Goal: Obtain resource: Download file/media

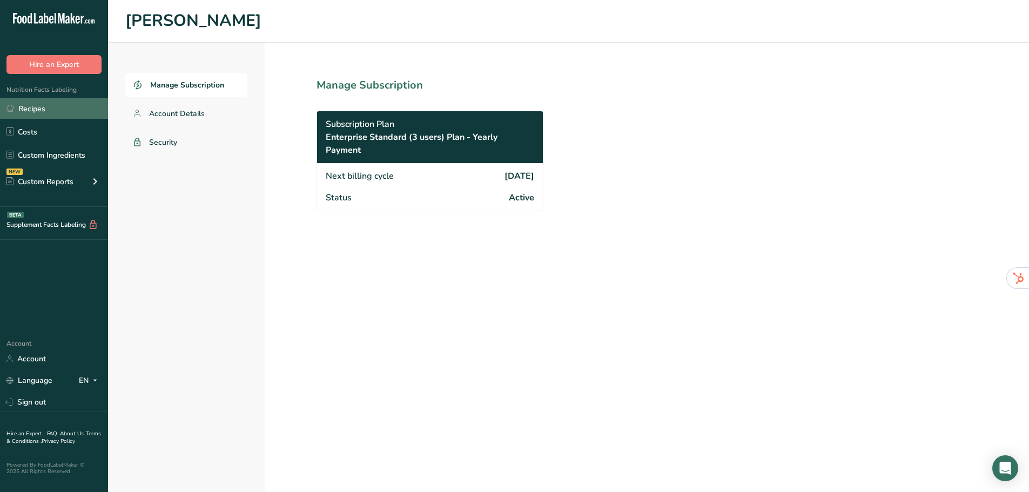
click at [62, 106] on link "Recipes" at bounding box center [54, 108] width 108 height 21
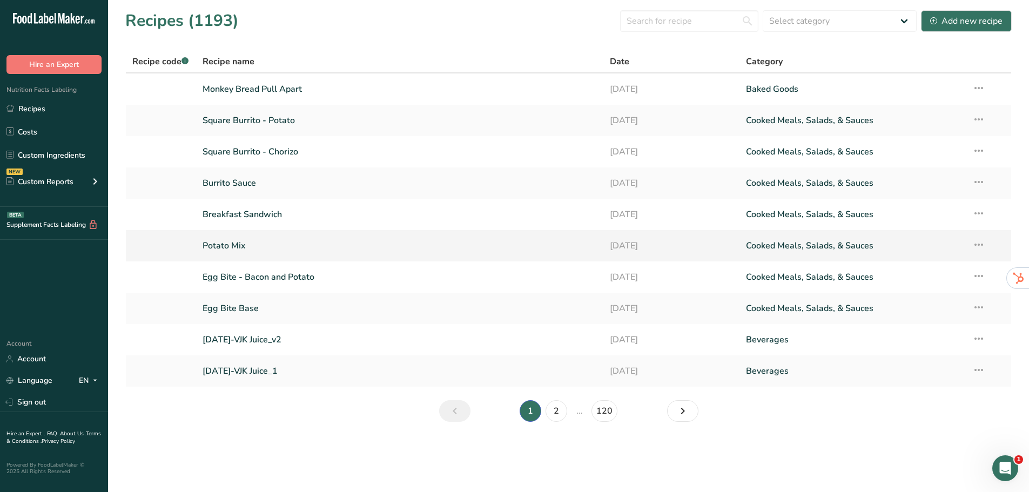
click at [239, 242] on link "Potato Mix" at bounding box center [399, 245] width 395 height 23
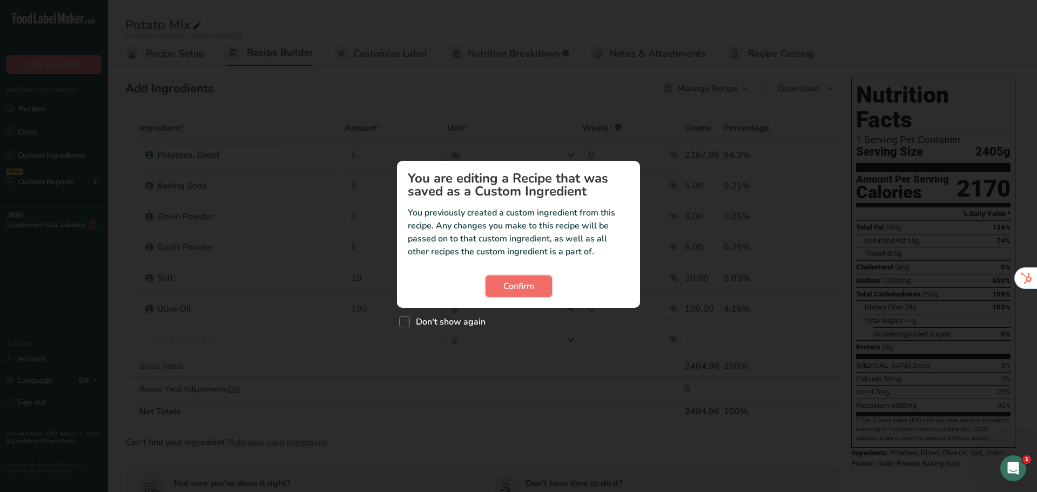
click at [509, 279] on button "Confirm" at bounding box center [518, 286] width 66 height 22
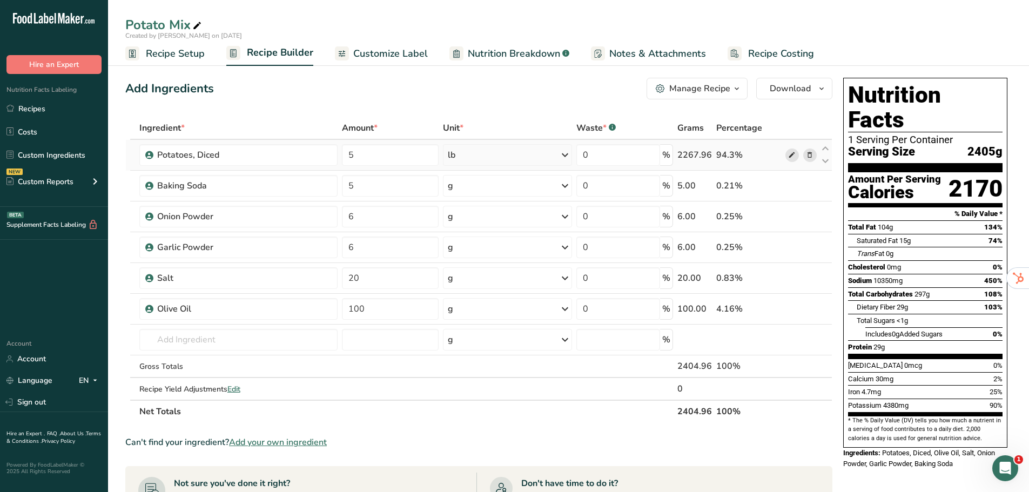
click at [790, 156] on icon at bounding box center [792, 155] width 8 height 11
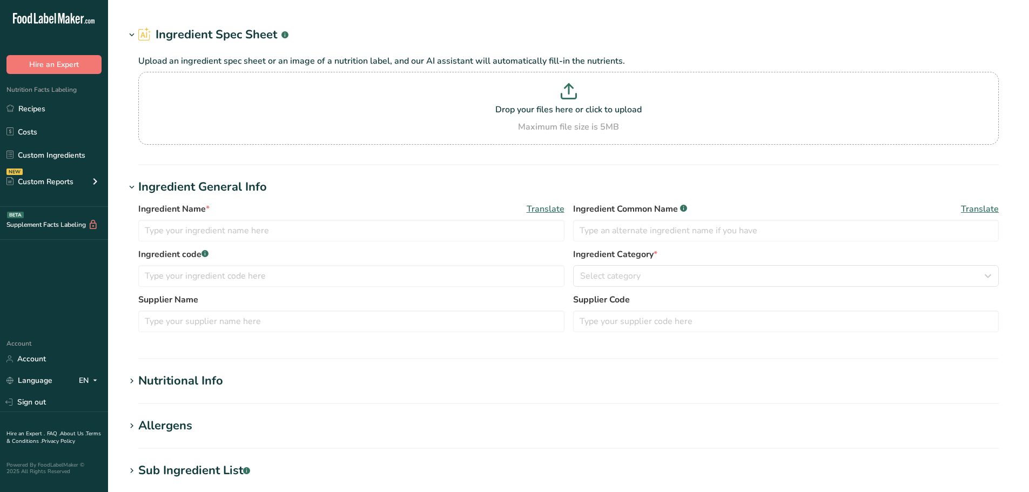
select select "22"
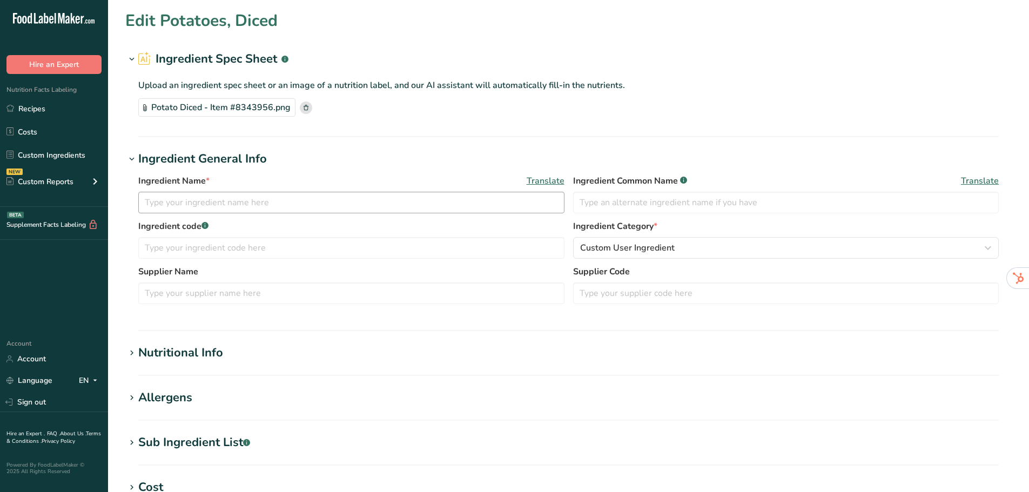
type input "Potatoes, Diced"
type input "0.666"
select select "21"
type input "90"
type KJ "376.56"
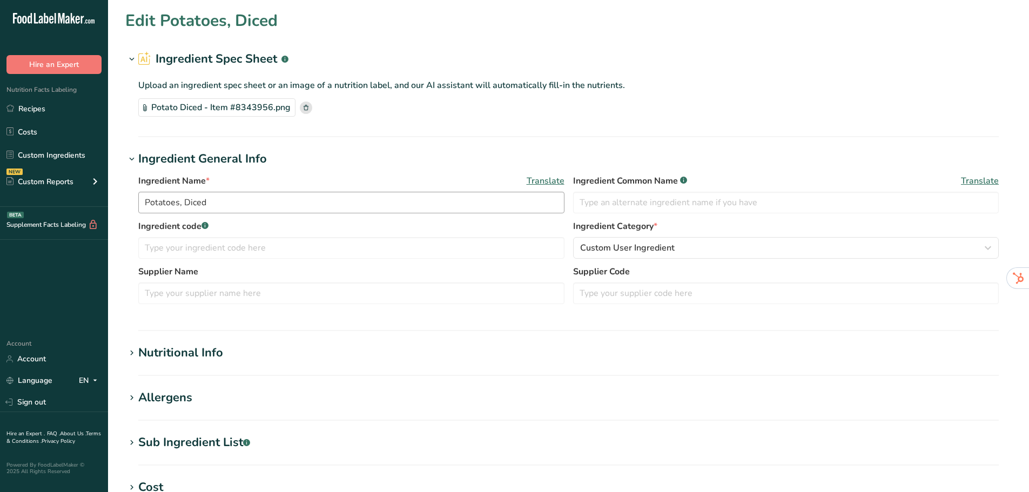
type Fat "0"
type input "0"
type input "85"
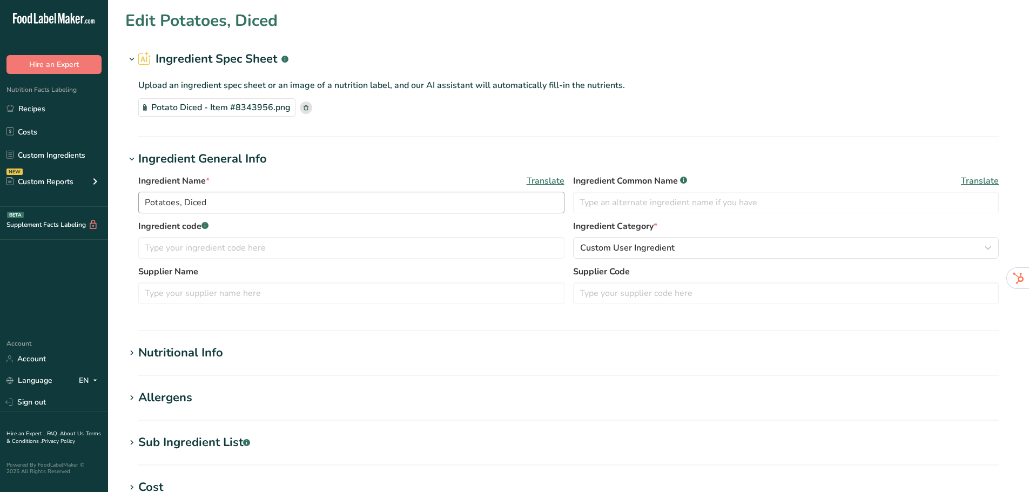
type Carbohydrates "21"
type Fiber "2"
type Sugars "0"
type input "2"
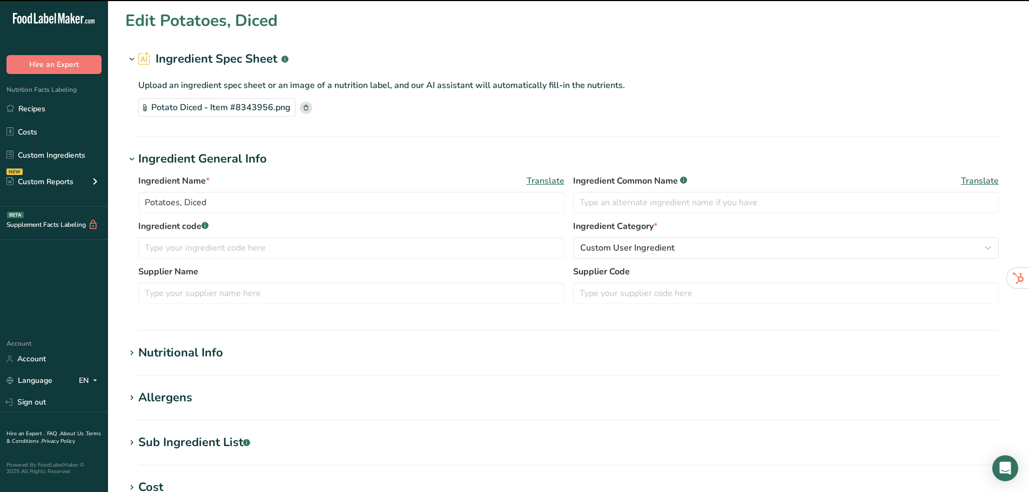
scroll to position [162, 0]
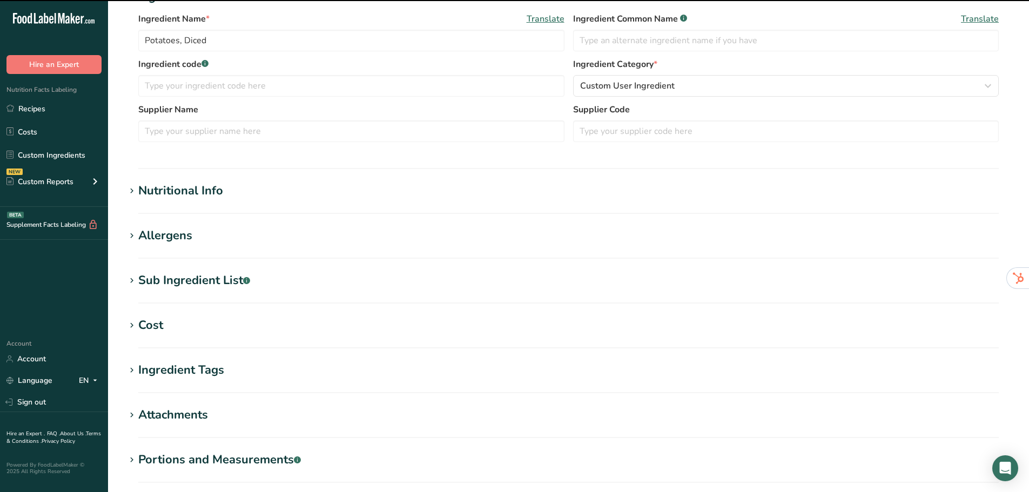
click at [167, 184] on div "Nutritional Info" at bounding box center [180, 191] width 85 height 18
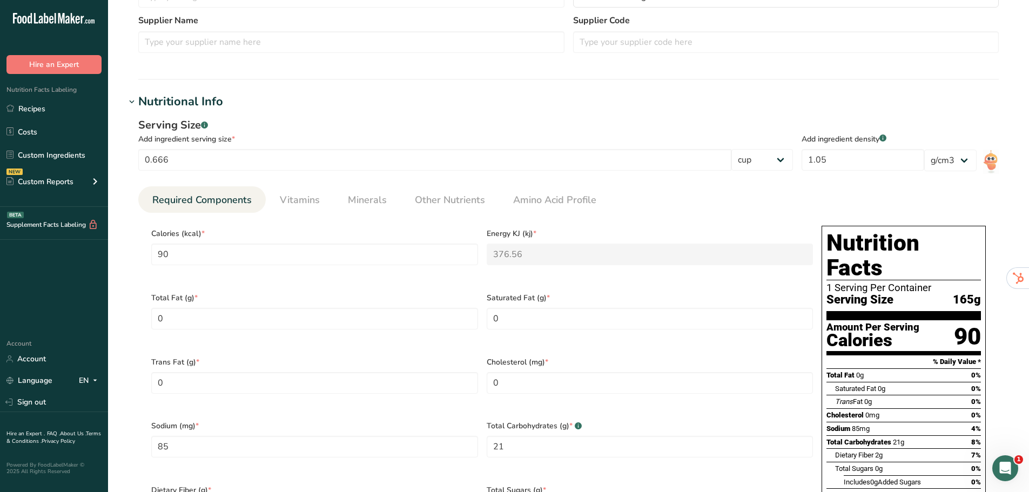
scroll to position [270, 0]
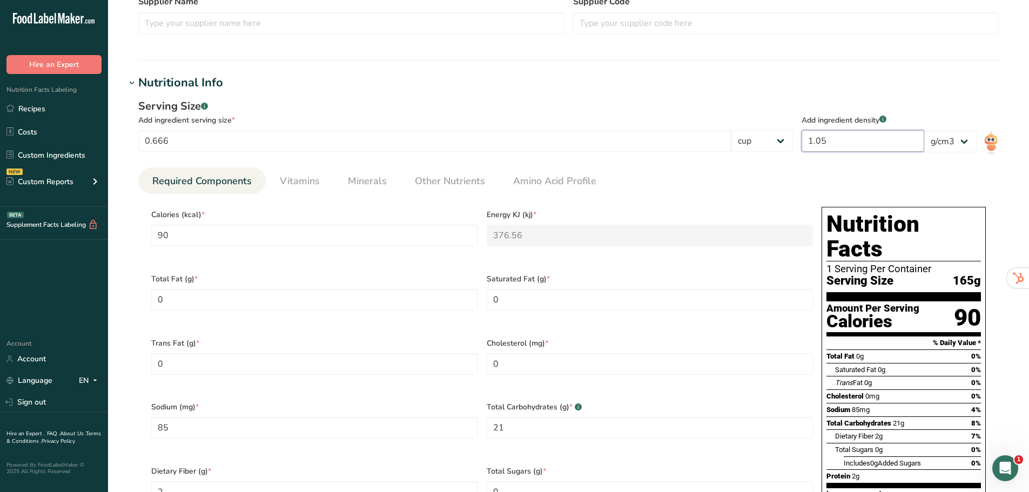
drag, startPoint x: 841, startPoint y: 142, endPoint x: 813, endPoint y: 150, distance: 29.1
click at [813, 150] on input "1.05" at bounding box center [862, 141] width 123 height 22
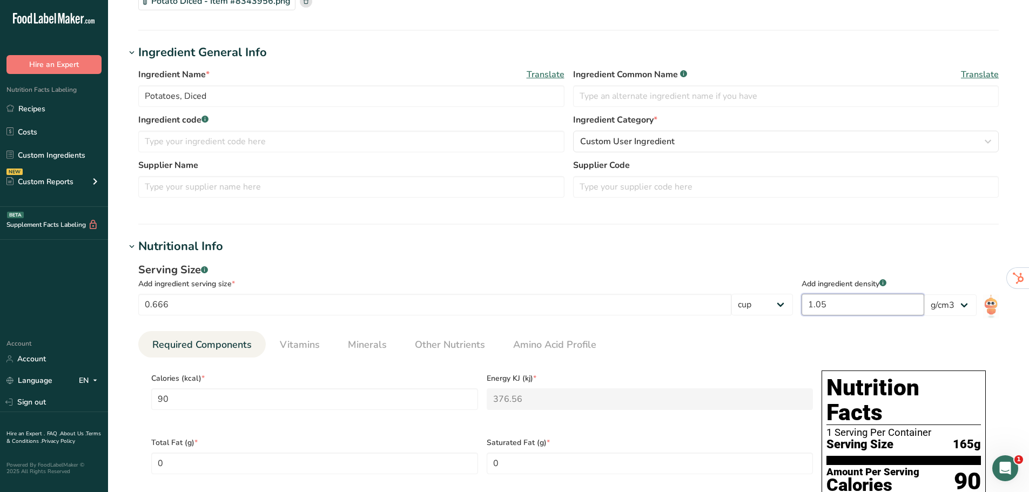
scroll to position [0, 0]
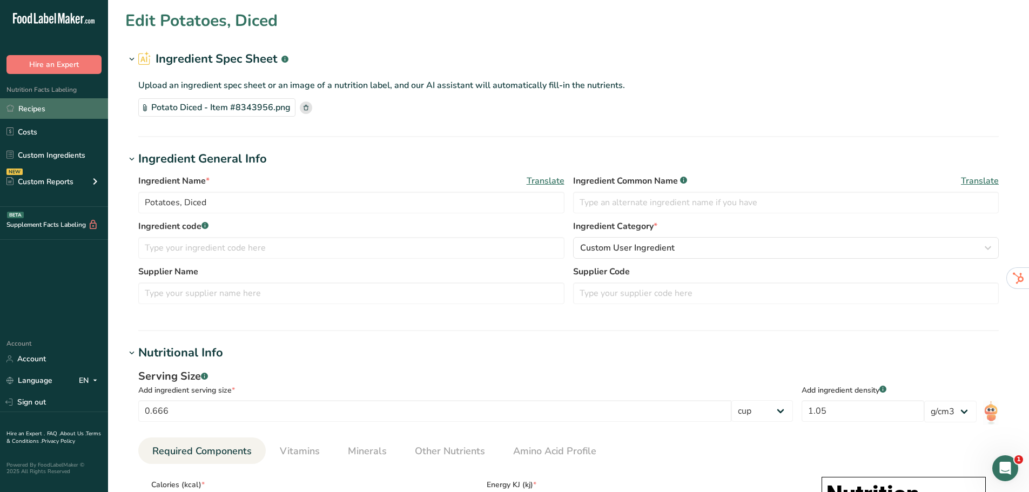
click at [61, 112] on link "Recipes" at bounding box center [54, 108] width 108 height 21
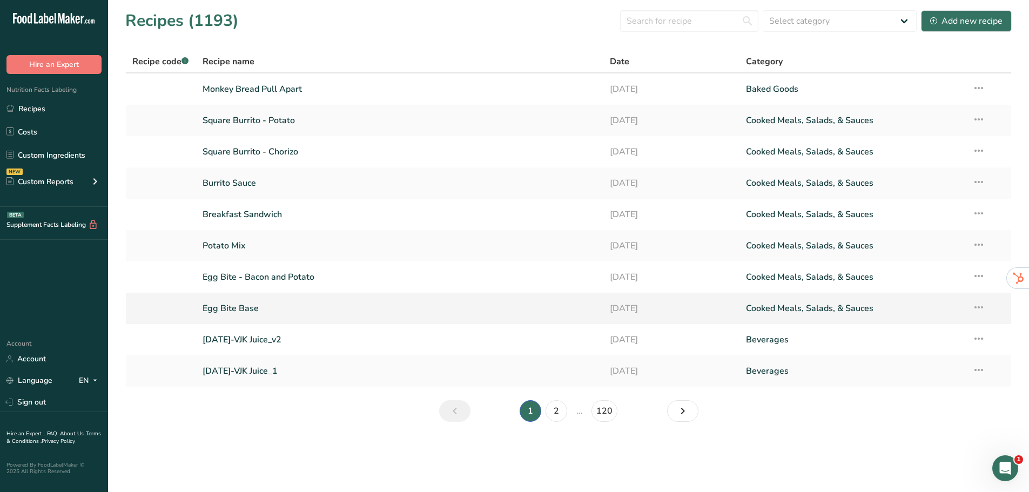
click at [552, 313] on link "Egg Bite Base" at bounding box center [399, 308] width 395 height 23
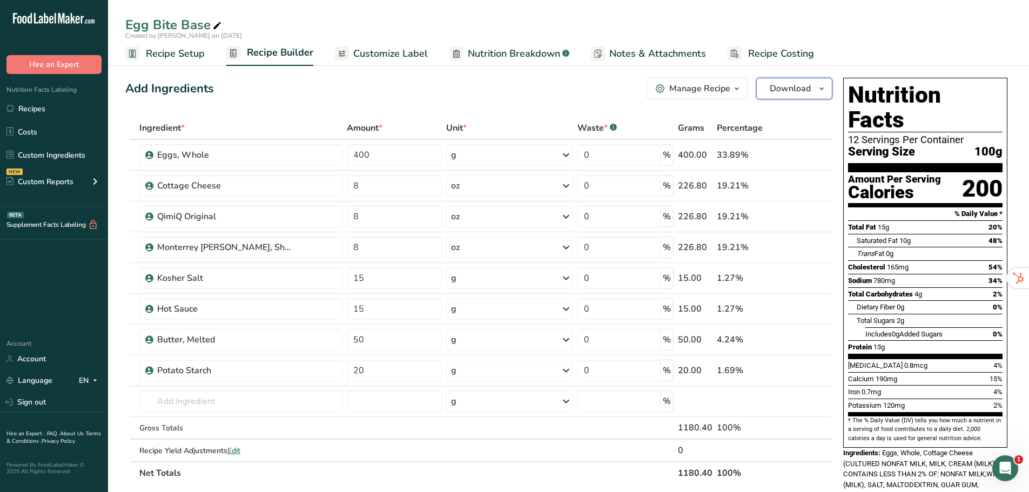
click at [818, 90] on icon "button" at bounding box center [821, 88] width 9 height 13
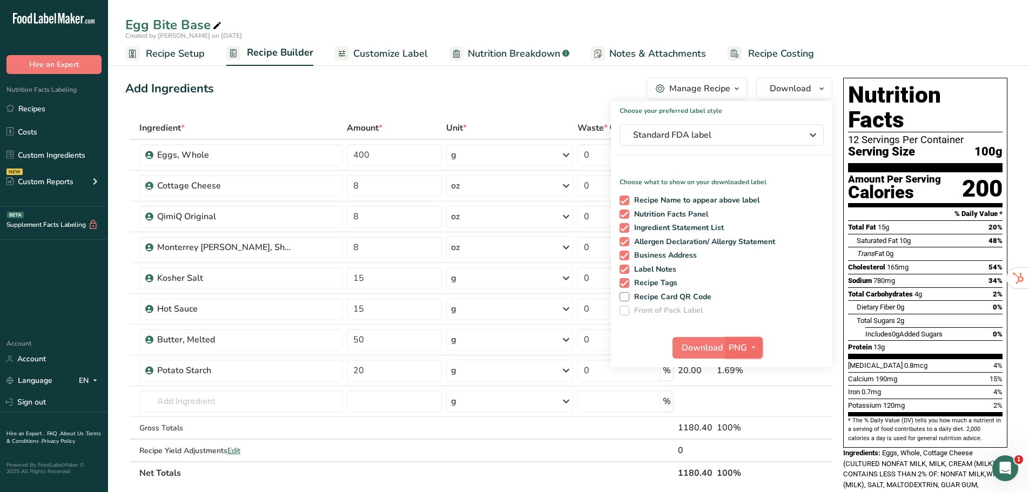
click at [741, 344] on span "PNG" at bounding box center [737, 347] width 18 height 13
click at [754, 425] on link "PDF" at bounding box center [745, 423] width 35 height 18
click at [696, 350] on span "Download" at bounding box center [702, 347] width 41 height 13
click at [498, 55] on span "Nutrition Breakdown" at bounding box center [514, 53] width 92 height 15
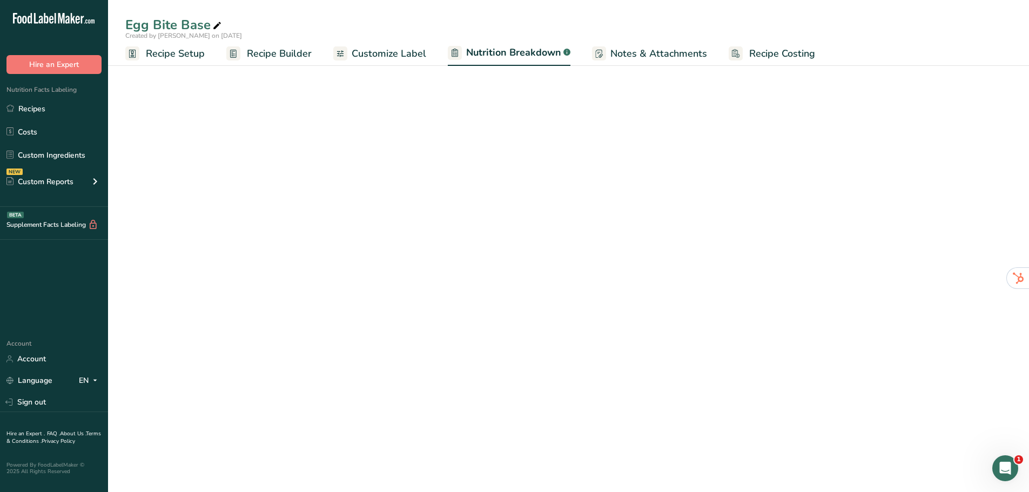
select select "Calories"
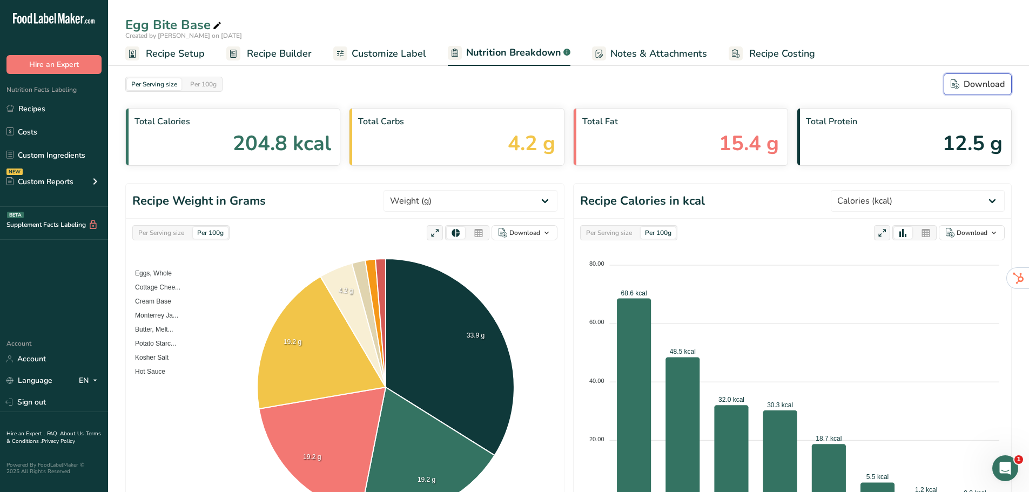
click at [962, 80] on div "Download" at bounding box center [977, 84] width 54 height 13
click at [61, 111] on link "Recipes" at bounding box center [54, 108] width 108 height 21
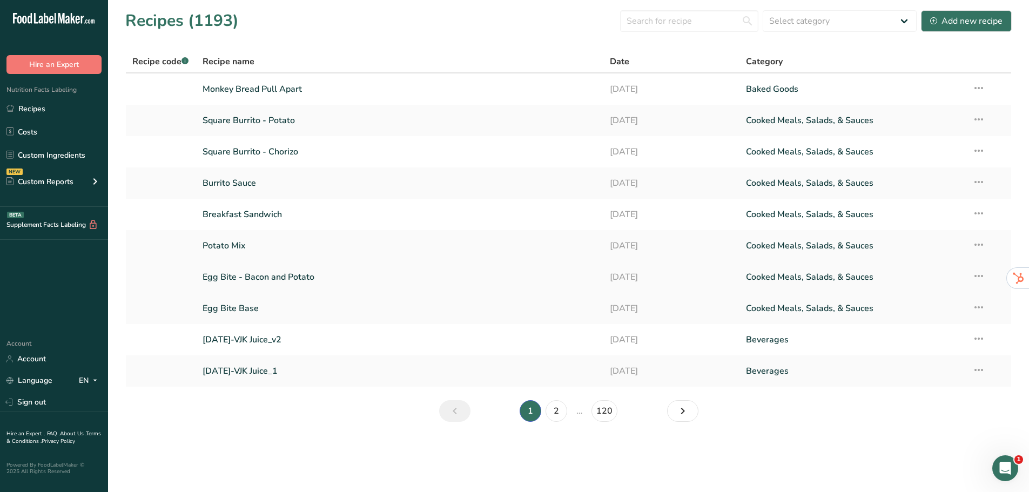
click at [280, 286] on link "Egg Bite - Bacon and Potato" at bounding box center [399, 277] width 395 height 23
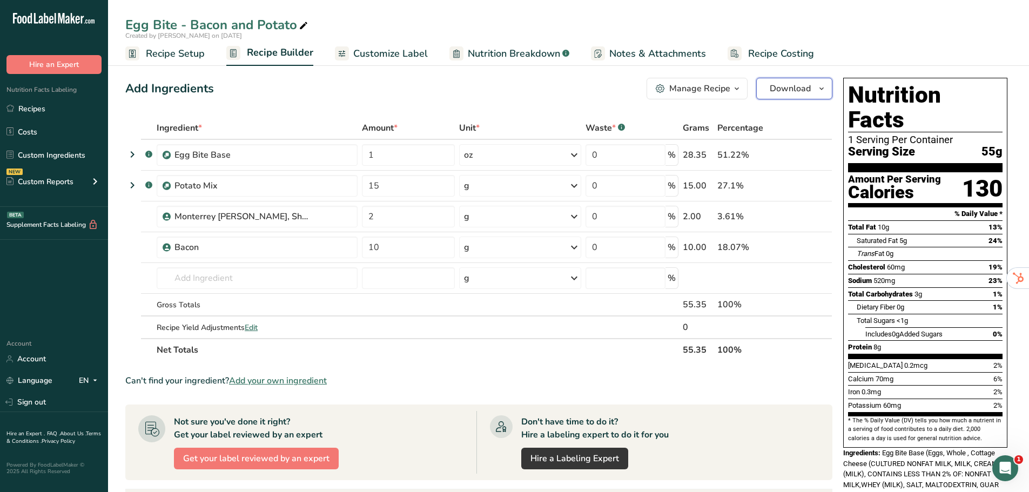
click at [774, 94] on span "Download" at bounding box center [789, 88] width 41 height 13
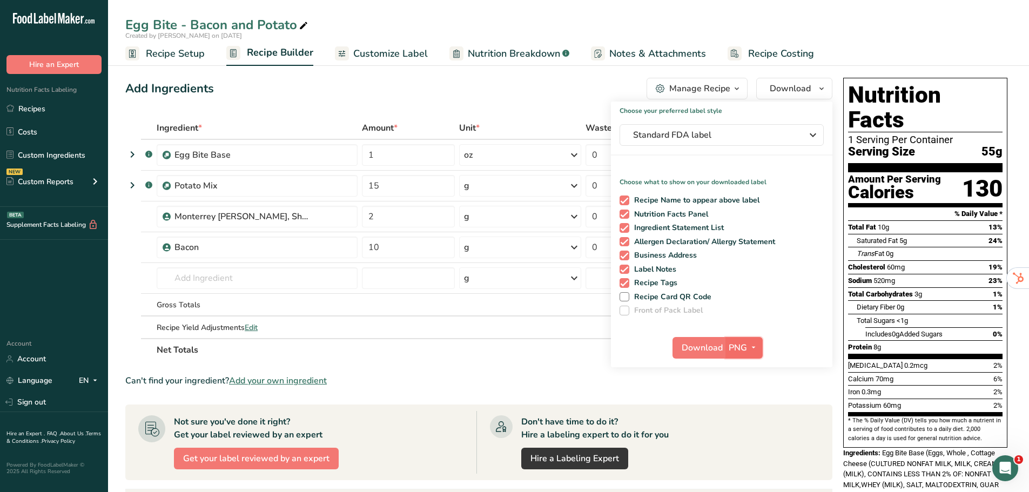
click at [733, 355] on button "PNG" at bounding box center [743, 348] width 37 height 22
click at [752, 419] on link "PDF" at bounding box center [745, 423] width 35 height 18
click at [713, 352] on span "Download" at bounding box center [702, 347] width 41 height 13
drag, startPoint x: 476, startPoint y: 45, endPoint x: 483, endPoint y: 53, distance: 10.4
click at [483, 53] on span "Nutrition Breakdown" at bounding box center [514, 53] width 92 height 15
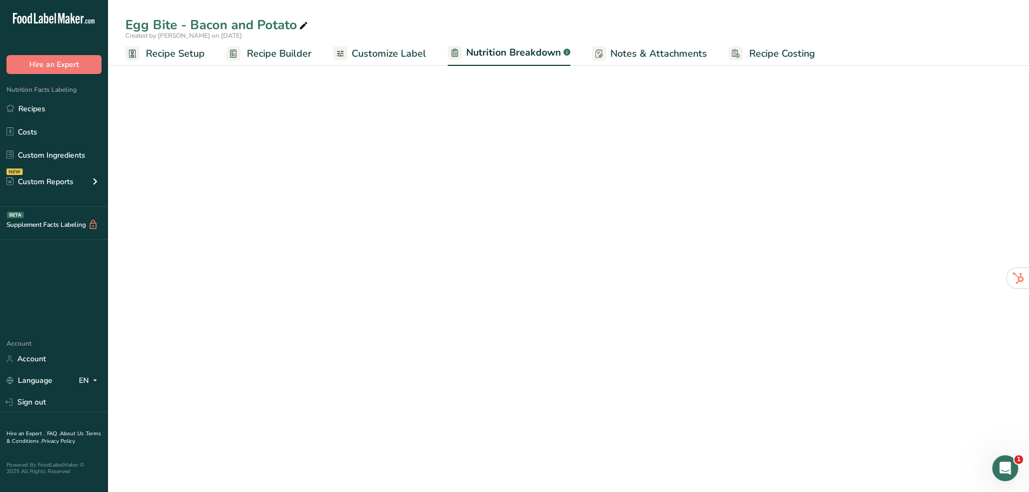
select select "Calories"
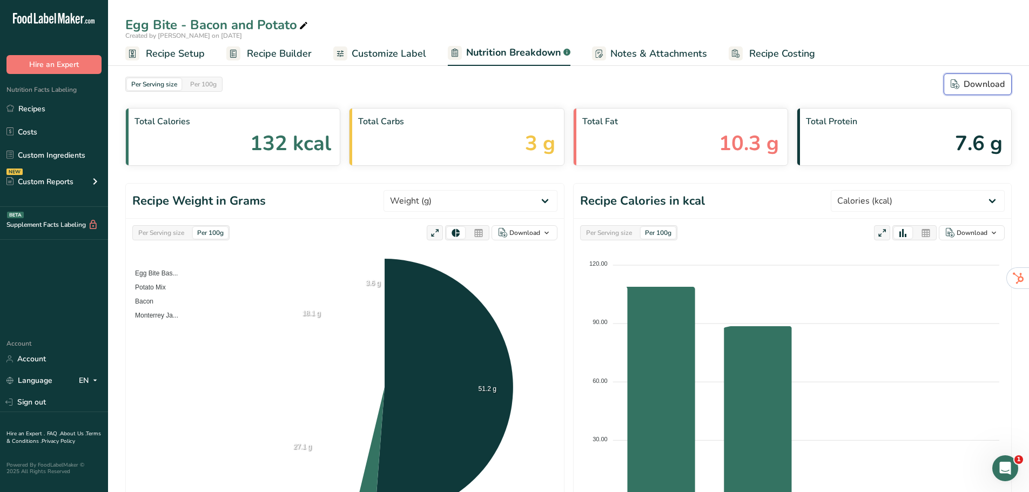
click at [968, 94] on button "Download" at bounding box center [977, 84] width 68 height 22
